Goal: Information Seeking & Learning: Check status

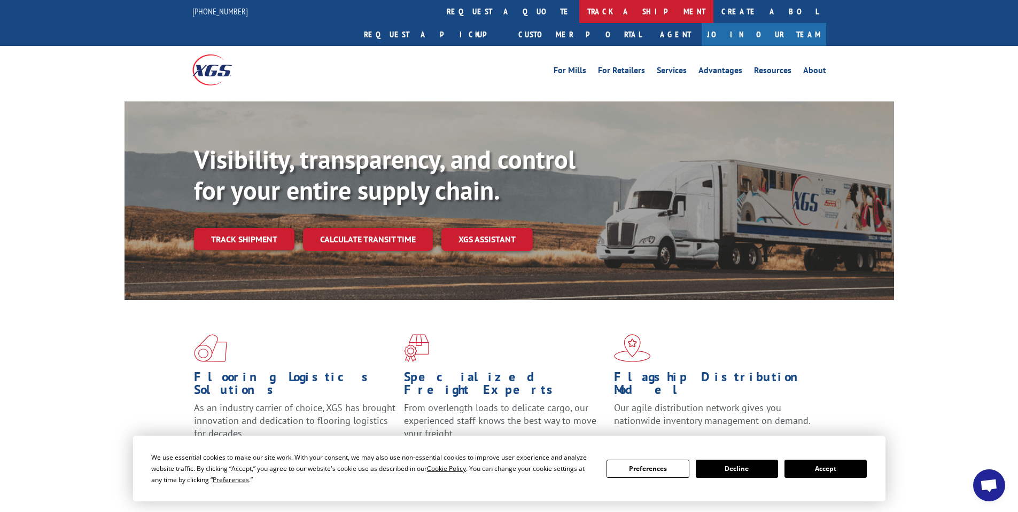
click at [579, 15] on link "track a shipment" at bounding box center [646, 11] width 134 height 23
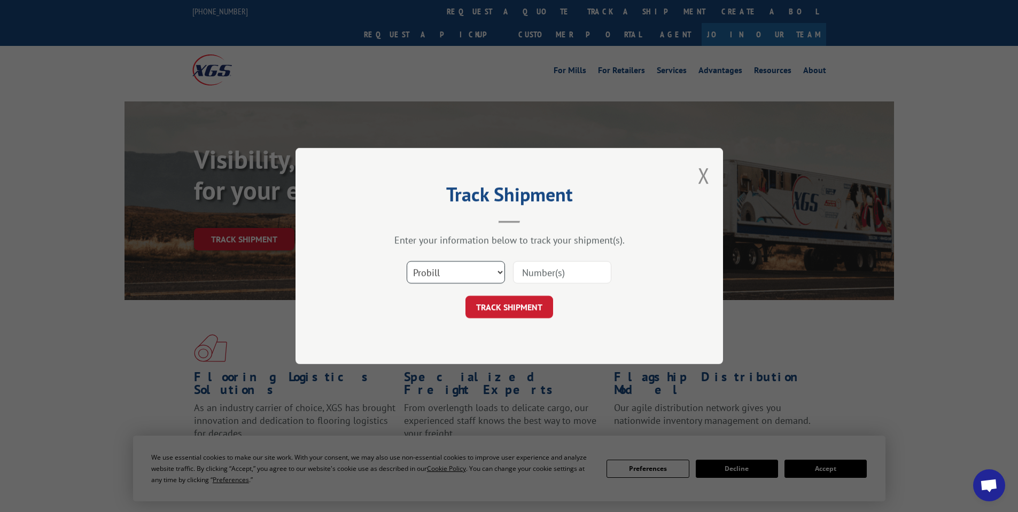
click at [462, 275] on select "Select category... Probill BOL PO" at bounding box center [456, 272] width 98 height 22
select select "bol"
click at [407, 261] on select "Select category... Probill BOL PO" at bounding box center [456, 272] width 98 height 22
click at [574, 269] on input at bounding box center [562, 272] width 98 height 22
paste input "476723"
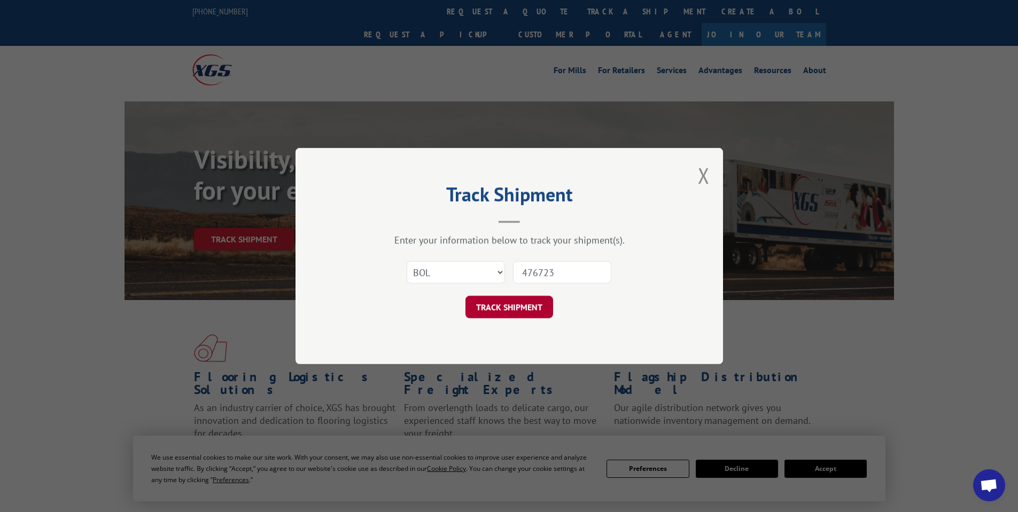
type input "476723"
click at [534, 308] on button "TRACK SHIPMENT" at bounding box center [509, 307] width 88 height 22
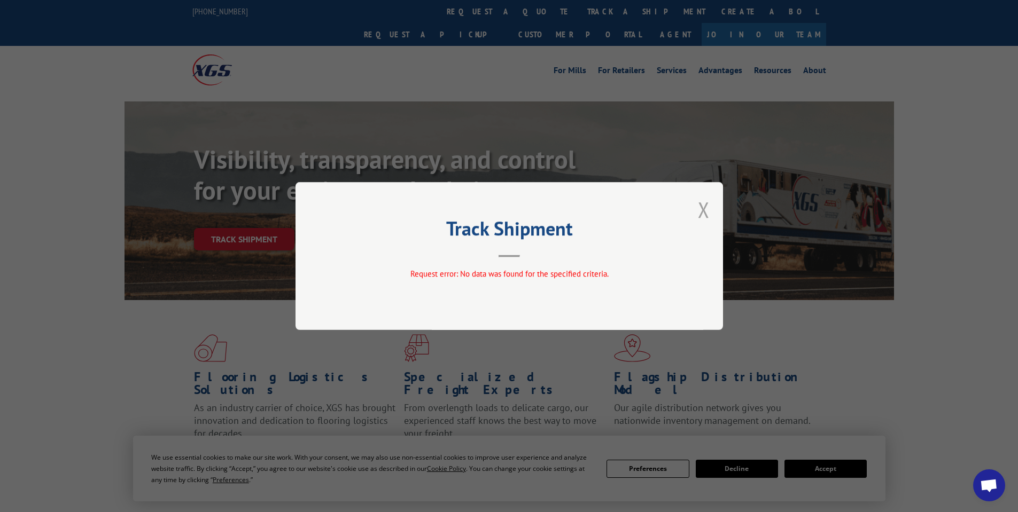
click at [701, 210] on button "Close modal" at bounding box center [704, 210] width 12 height 28
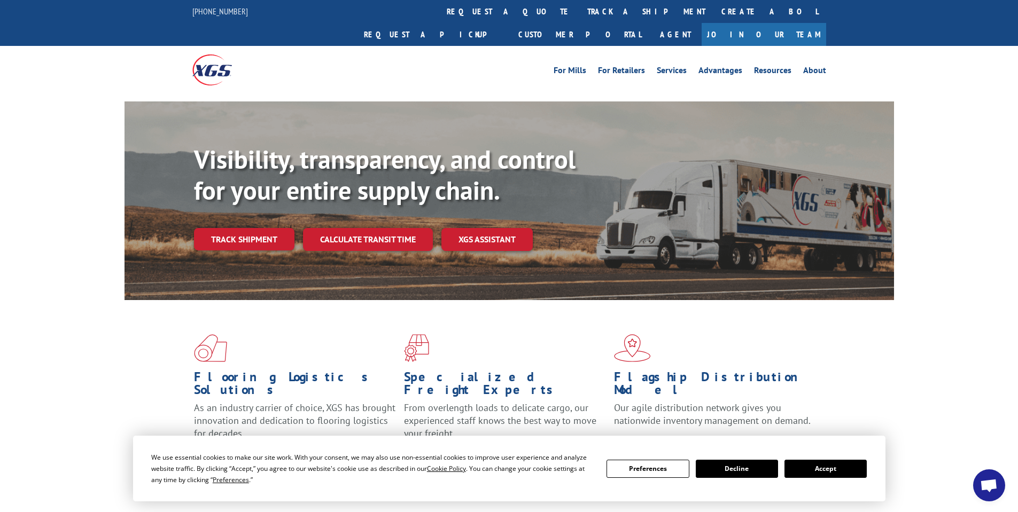
click at [579, 10] on link "track a shipment" at bounding box center [646, 11] width 134 height 23
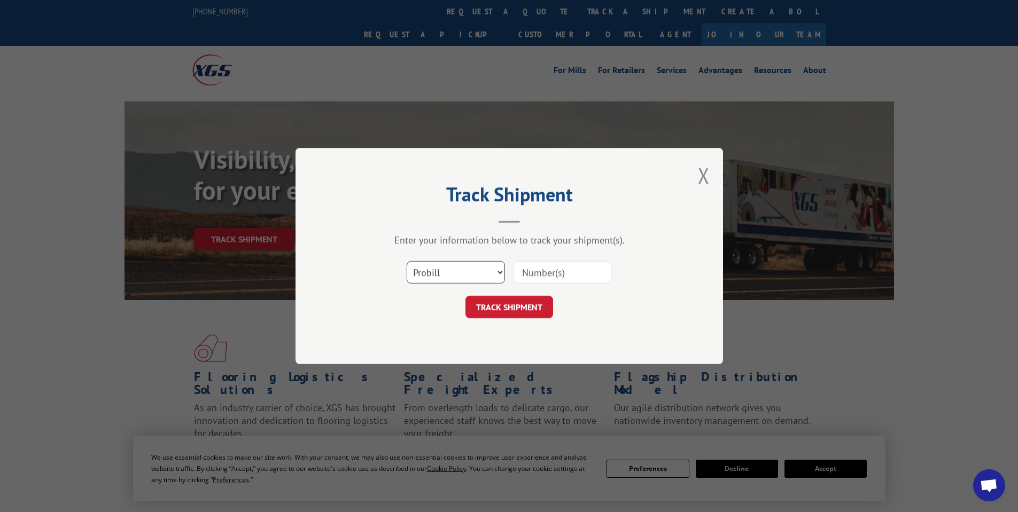
click at [446, 269] on select "Select category... Probill BOL PO" at bounding box center [456, 272] width 98 height 22
select select "bol"
click at [407, 261] on select "Select category... Probill BOL PO" at bounding box center [456, 272] width 98 height 22
click at [518, 278] on input at bounding box center [562, 272] width 98 height 22
click at [544, 277] on input at bounding box center [562, 272] width 98 height 22
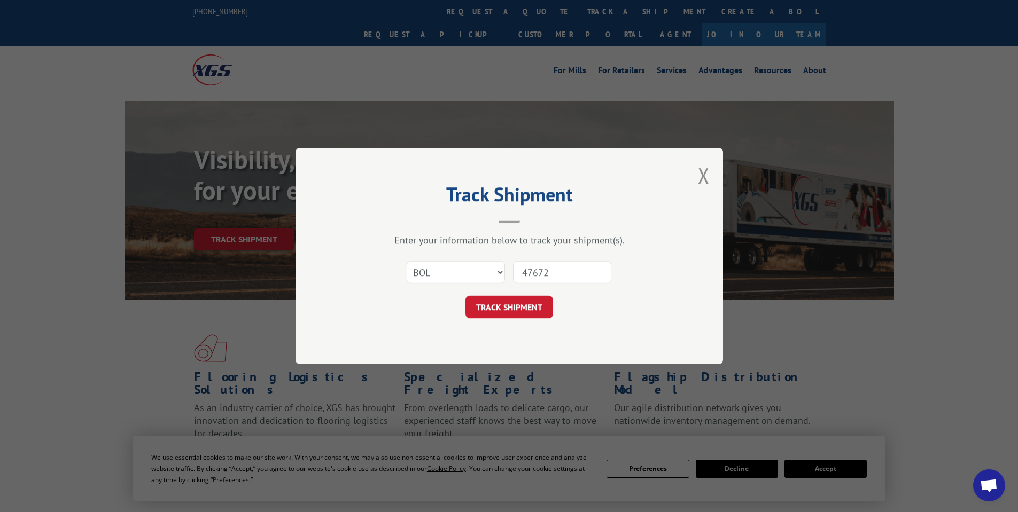
type input "476723"
click button "TRACK SHIPMENT" at bounding box center [509, 307] width 88 height 22
